Goal: Task Accomplishment & Management: Manage account settings

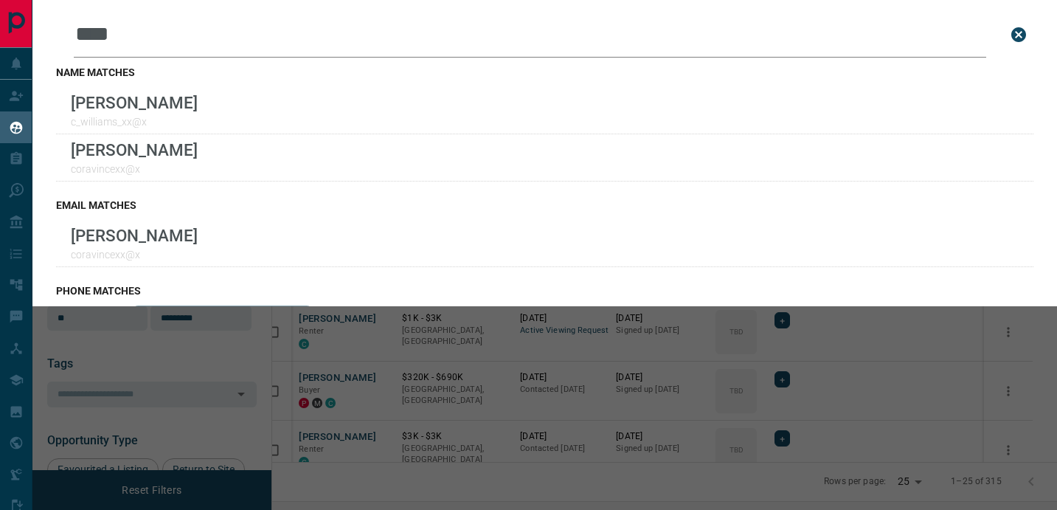
scroll to position [378, 778]
click at [1023, 32] on icon "close search bar" at bounding box center [1019, 34] width 15 height 15
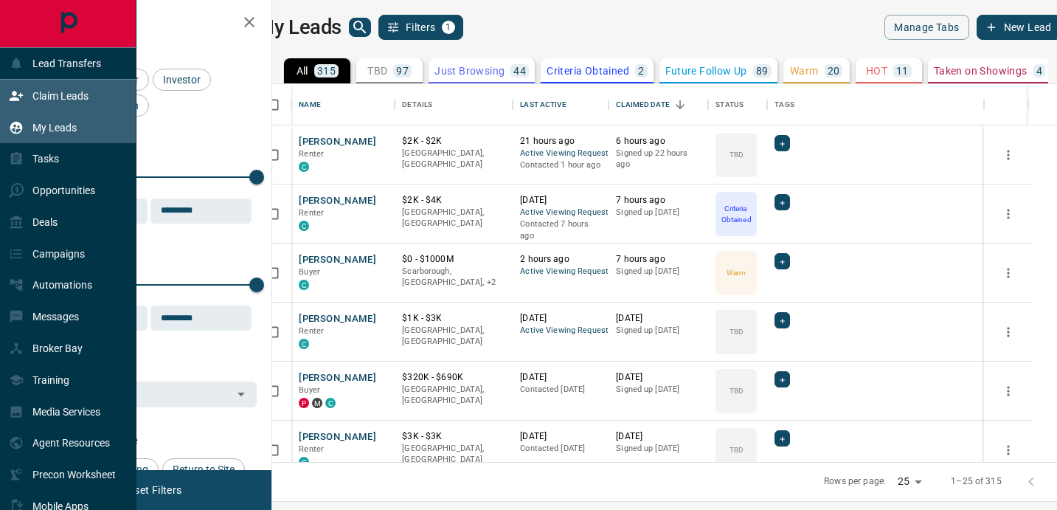
click at [40, 92] on p "Claim Leads" at bounding box center [60, 96] width 56 height 12
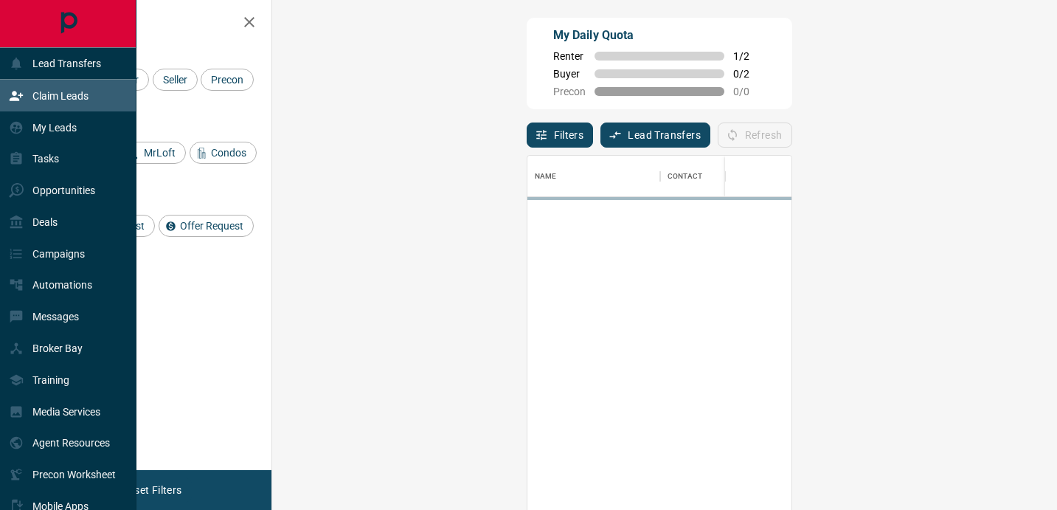
scroll to position [384, 753]
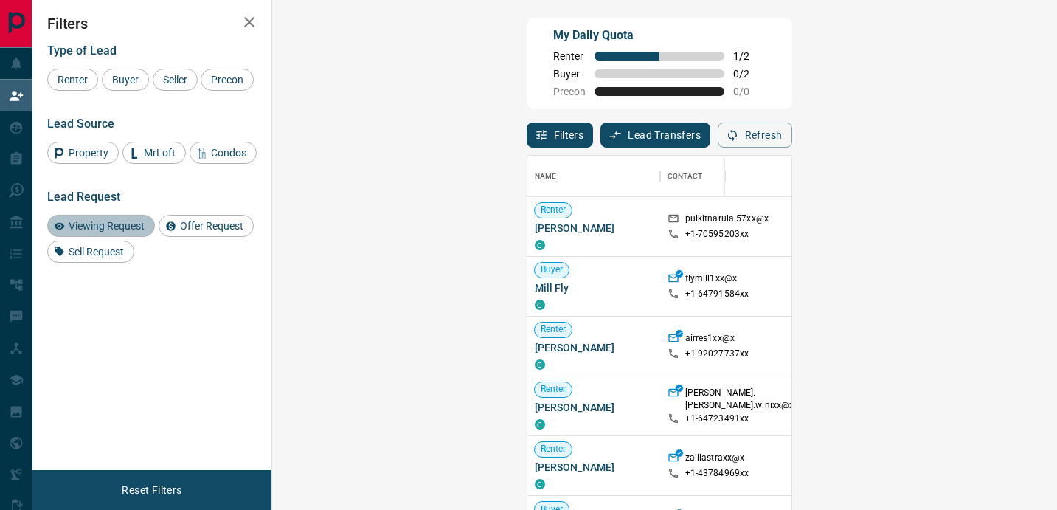
click at [108, 232] on span "Viewing Request" at bounding box center [106, 226] width 86 height 12
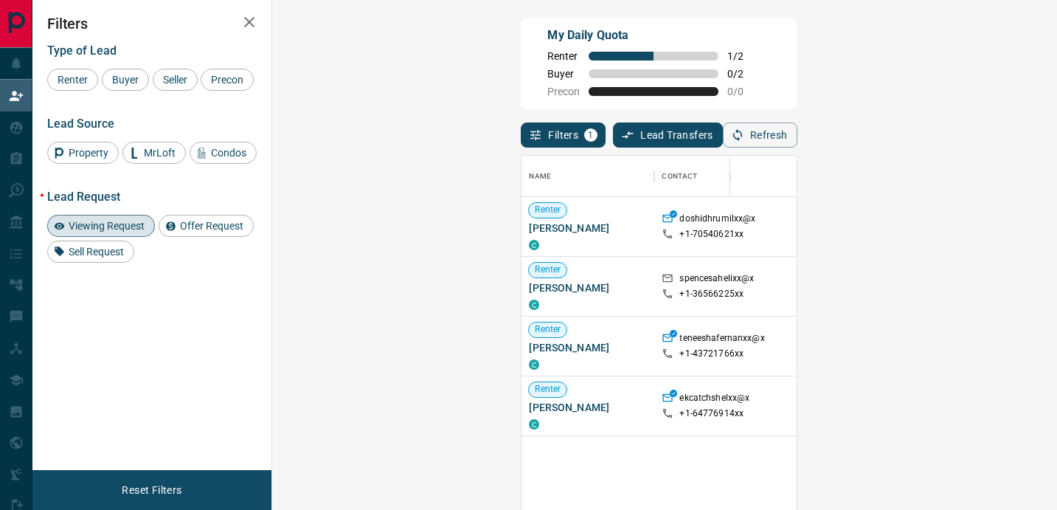
click at [83, 232] on span "Viewing Request" at bounding box center [106, 226] width 86 height 12
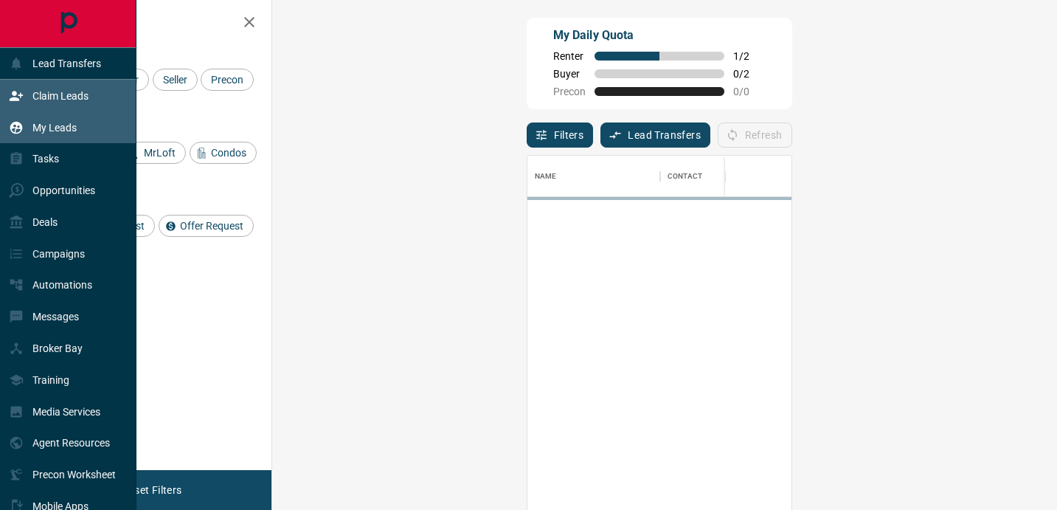
click at [58, 123] on p "My Leads" at bounding box center [54, 128] width 44 height 12
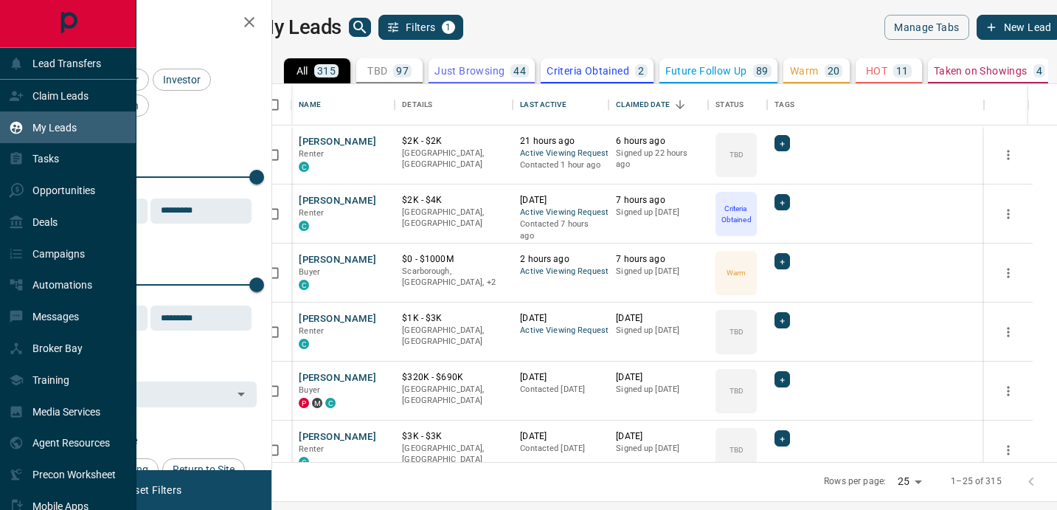
scroll to position [378, 778]
click at [71, 99] on p "Claim Leads" at bounding box center [60, 96] width 56 height 12
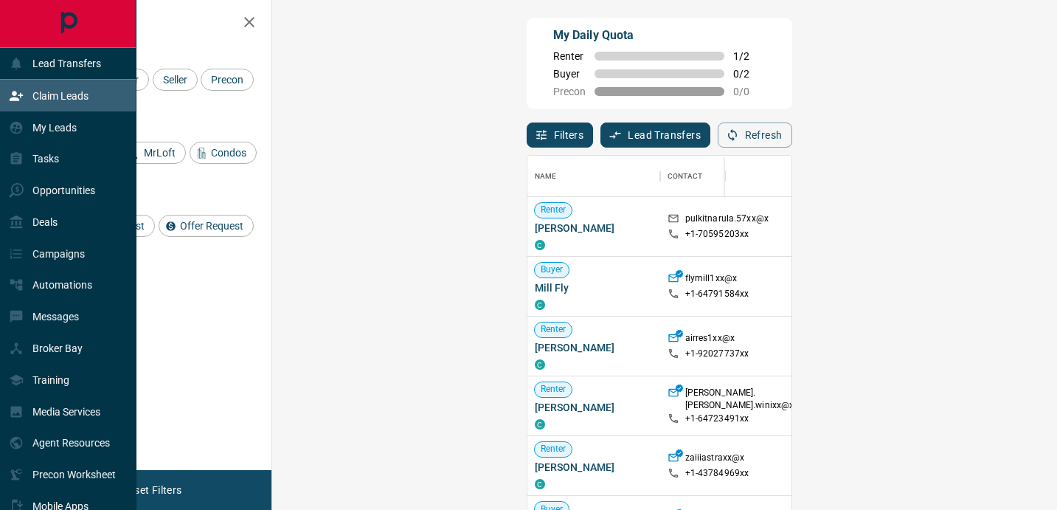
scroll to position [384, 753]
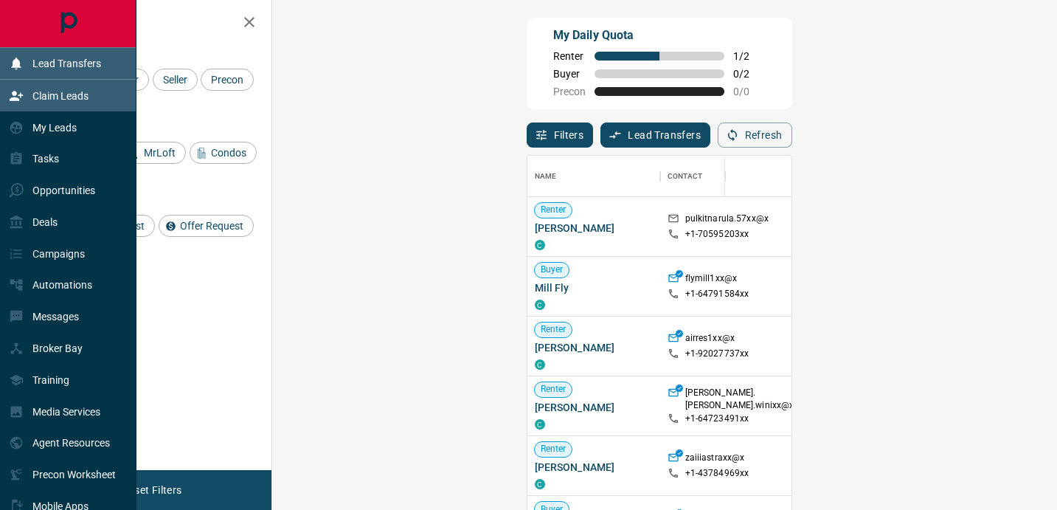
click at [79, 78] on div "Lead Transfers" at bounding box center [68, 64] width 137 height 32
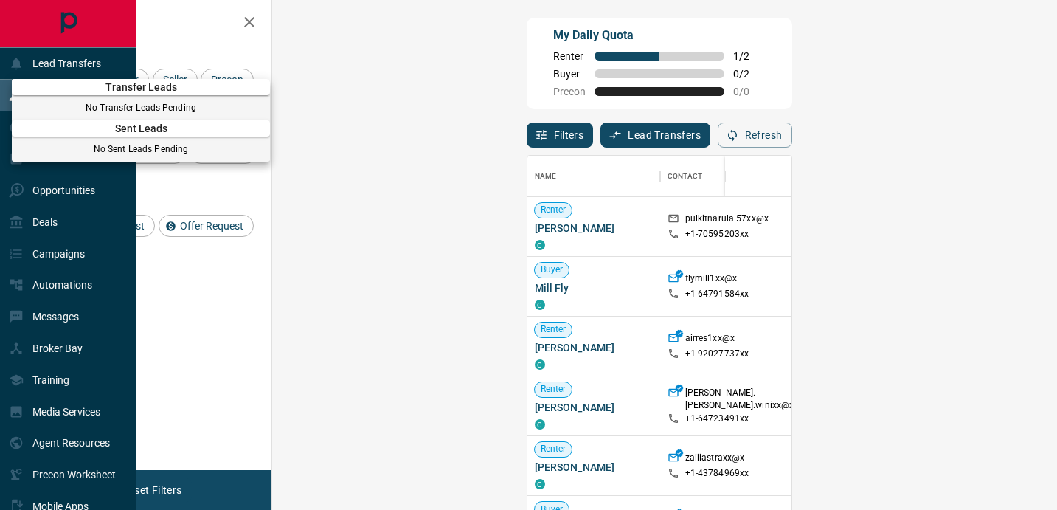
click at [198, 34] on div at bounding box center [528, 255] width 1057 height 510
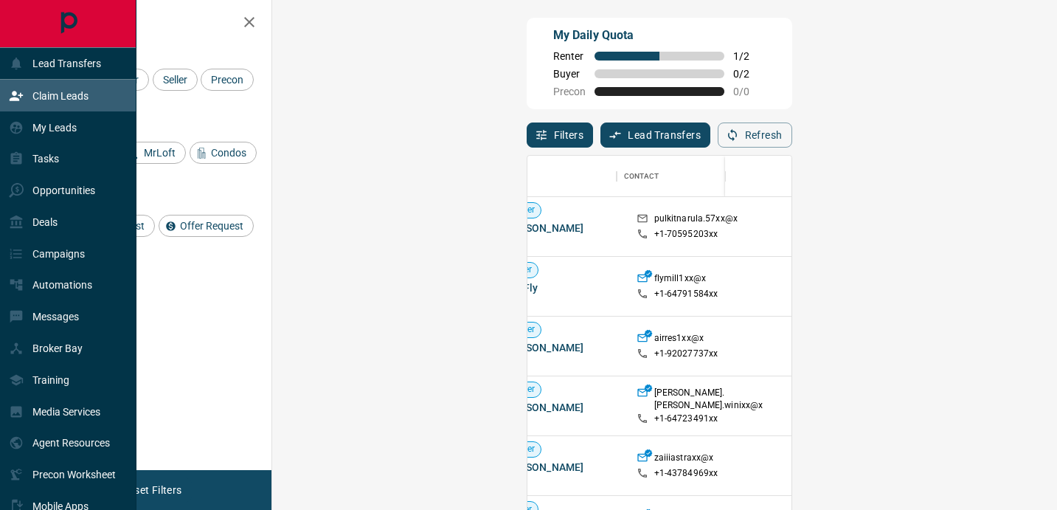
scroll to position [0, 0]
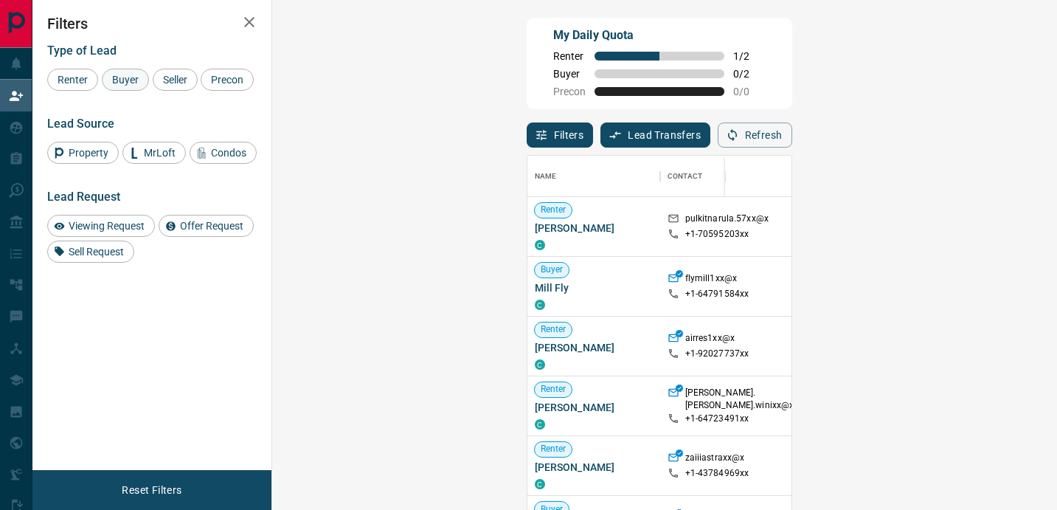
click at [121, 77] on span "Buyer" at bounding box center [125, 80] width 37 height 12
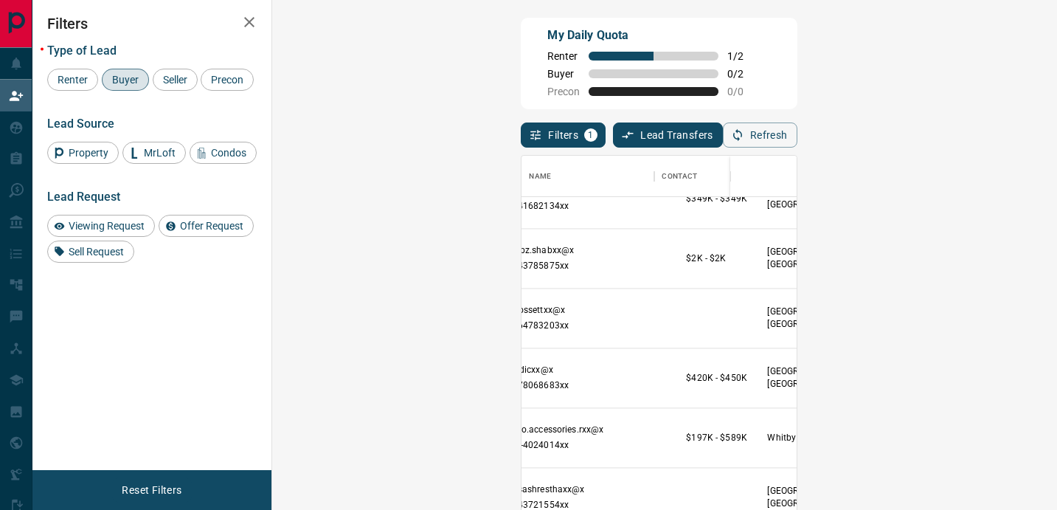
scroll to position [1716, 0]
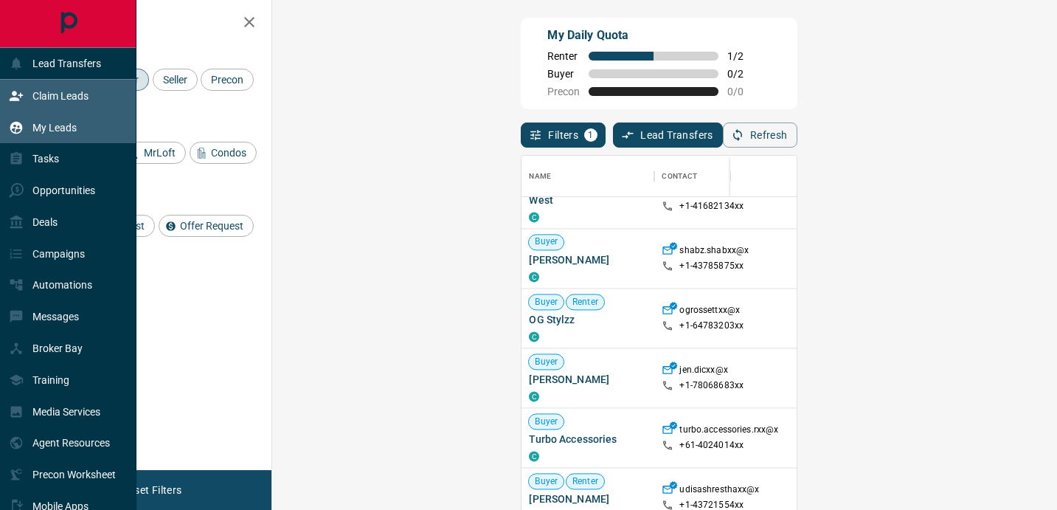
click at [67, 122] on p "My Leads" at bounding box center [54, 128] width 44 height 12
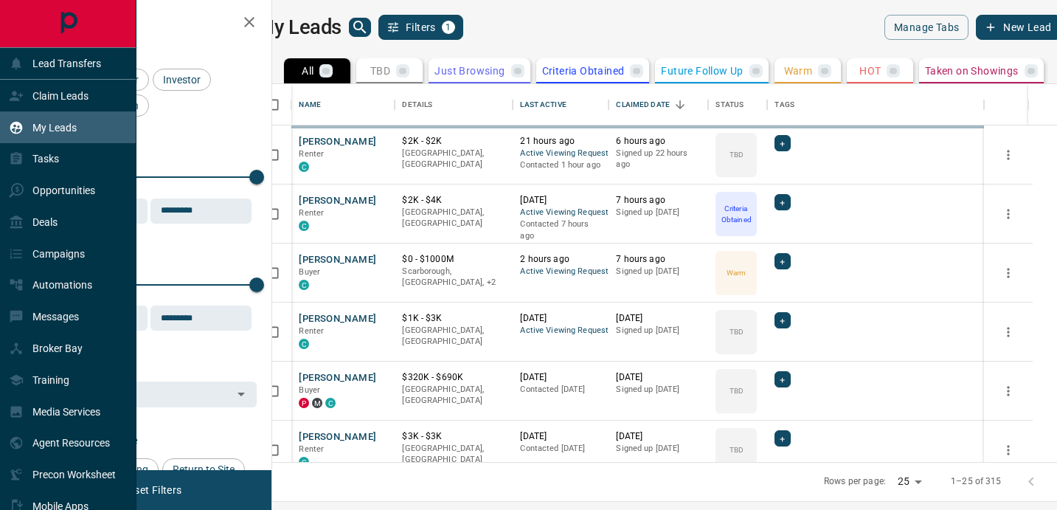
scroll to position [378, 778]
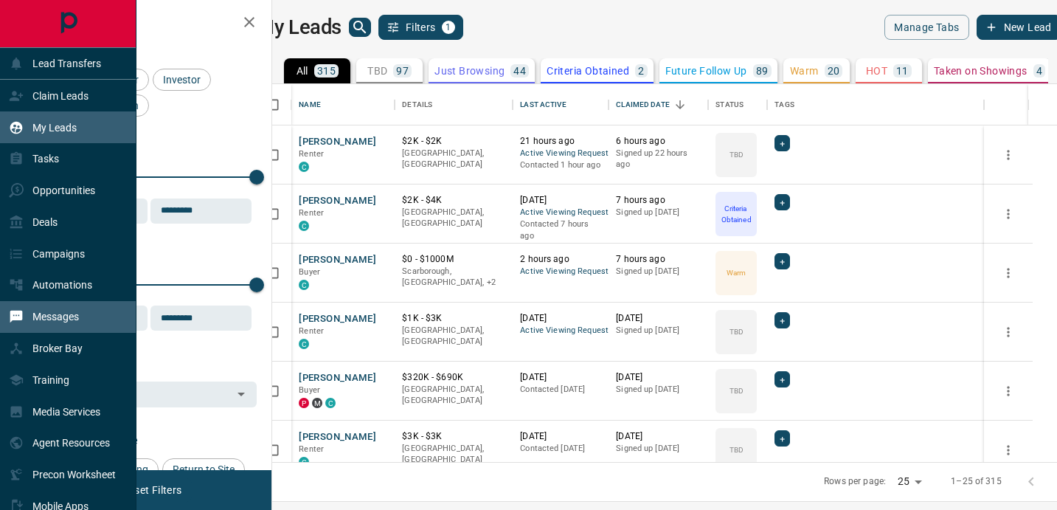
click at [85, 304] on div "Messages" at bounding box center [68, 317] width 137 height 32
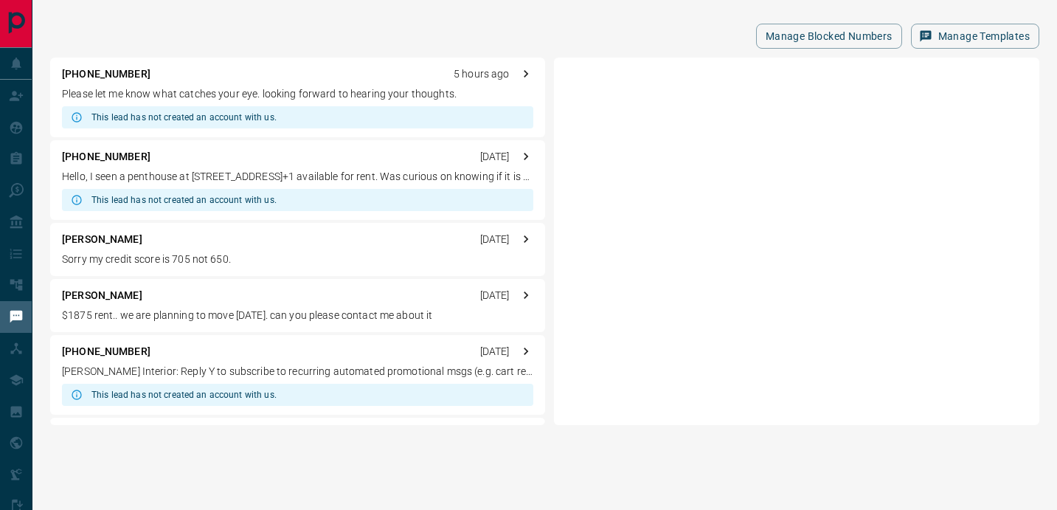
click at [411, 103] on div "[PHONE_NUMBER] 5 hours ago Please let me know what catches your eye. looking fo…" at bounding box center [297, 98] width 495 height 80
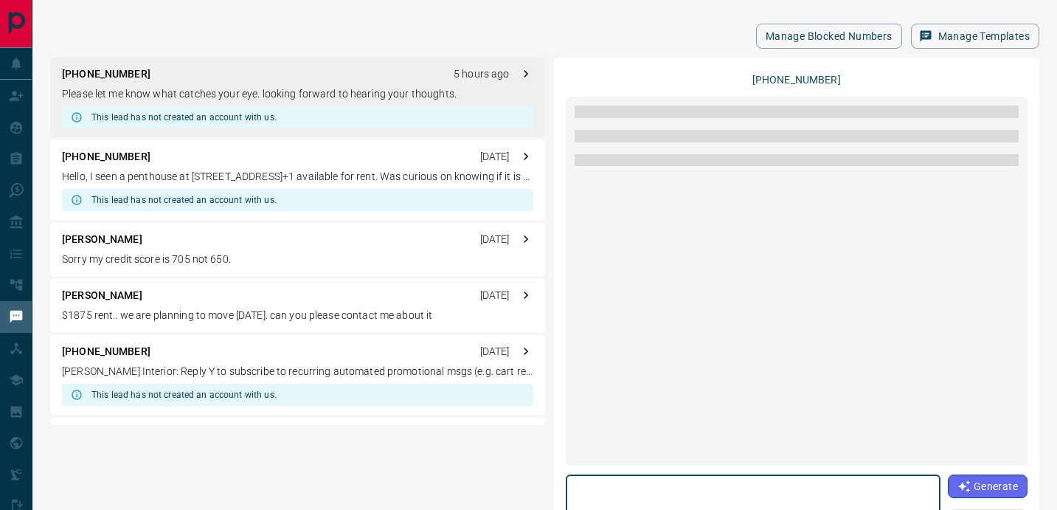
scroll to position [775, 0]
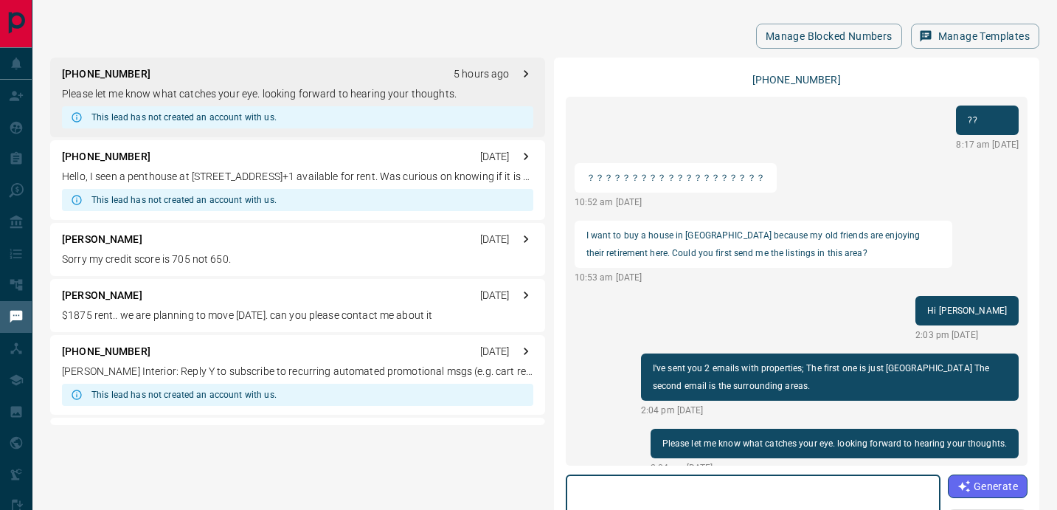
click at [305, 161] on div "[PHONE_NUMBER] [DATE]" at bounding box center [298, 156] width 472 height 15
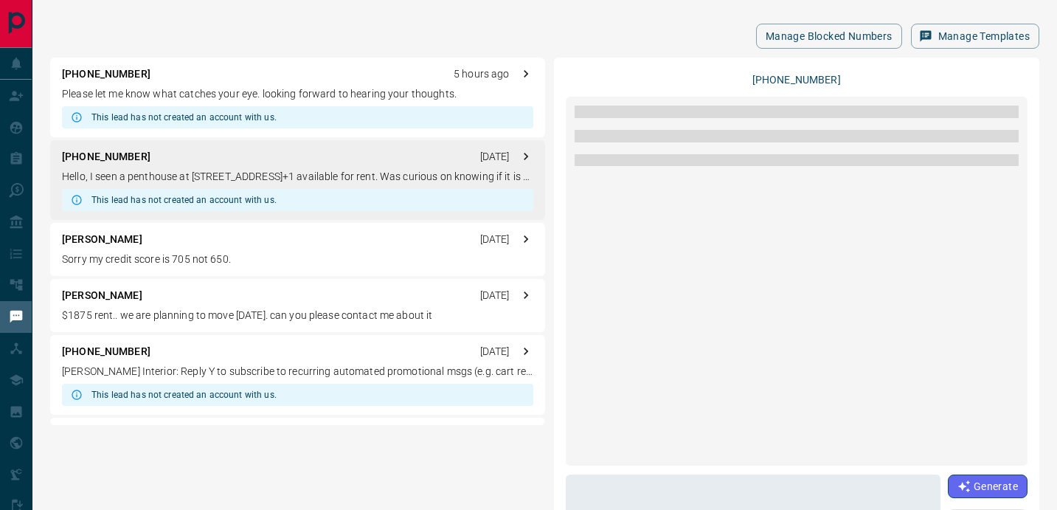
scroll to position [0, 0]
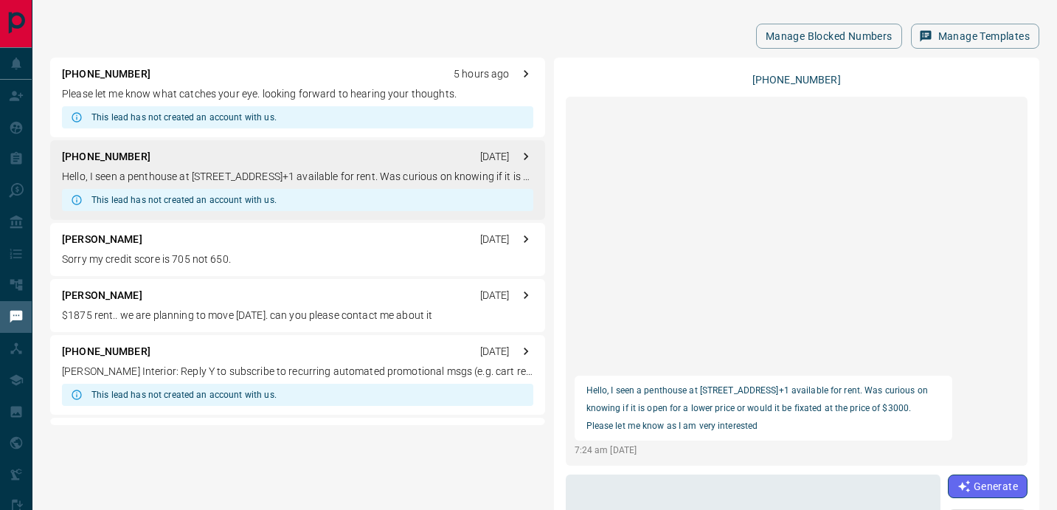
click at [702, 391] on p "Hello, I seen a penthouse at [STREET_ADDRESS]+1 available for rent. Was curious…" at bounding box center [764, 407] width 354 height 53
